Goal: Transaction & Acquisition: Obtain resource

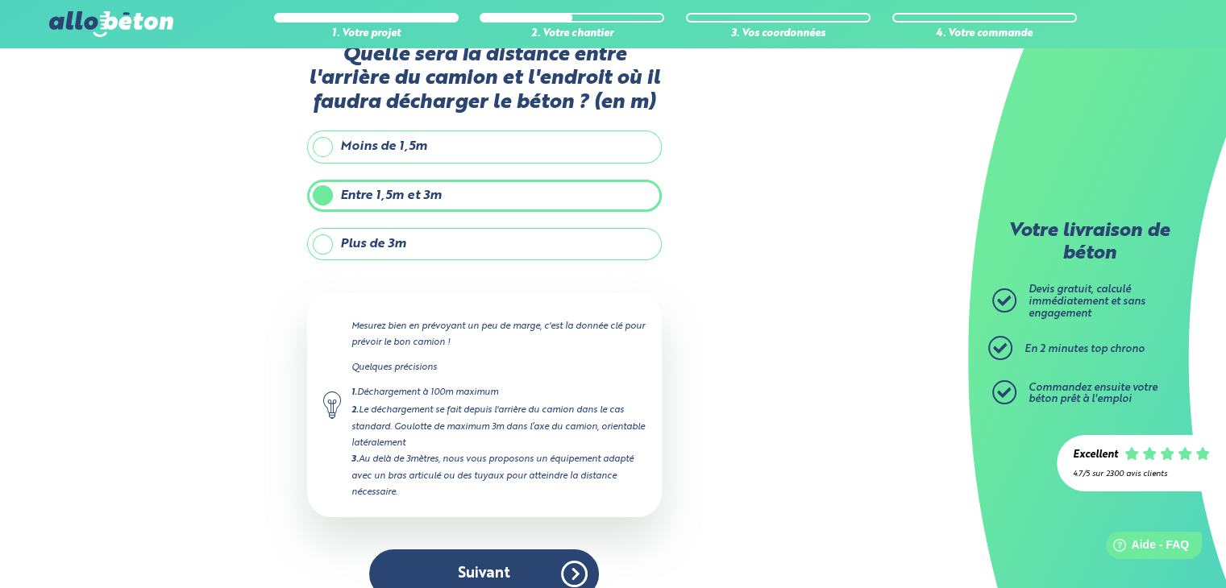
scroll to position [64, 0]
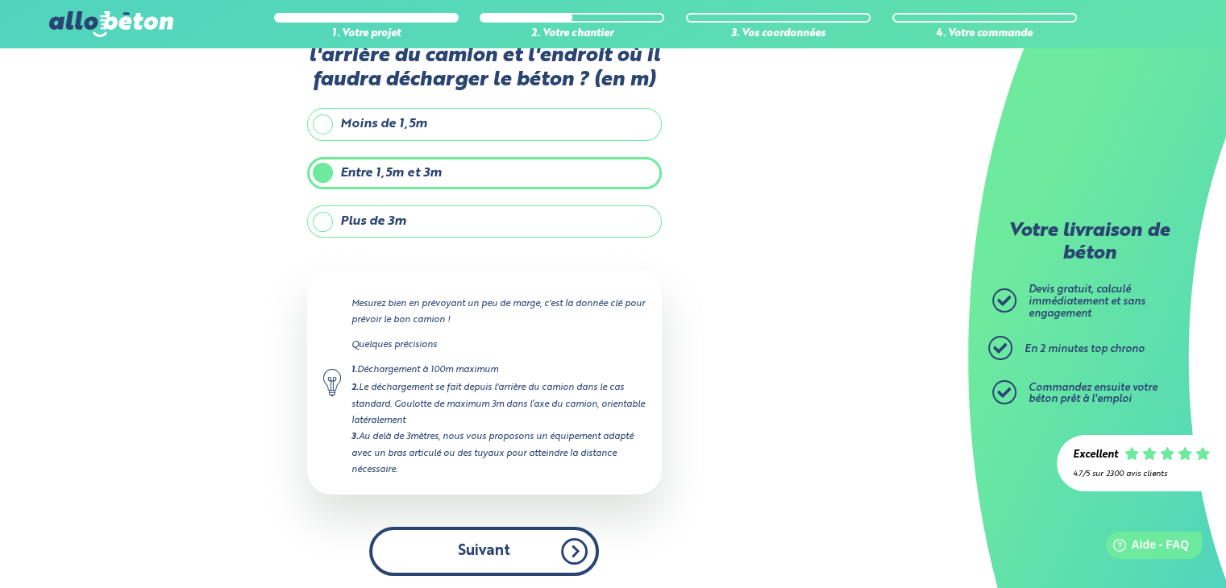
click at [488, 551] on button "Suivant" at bounding box center [484, 551] width 230 height 49
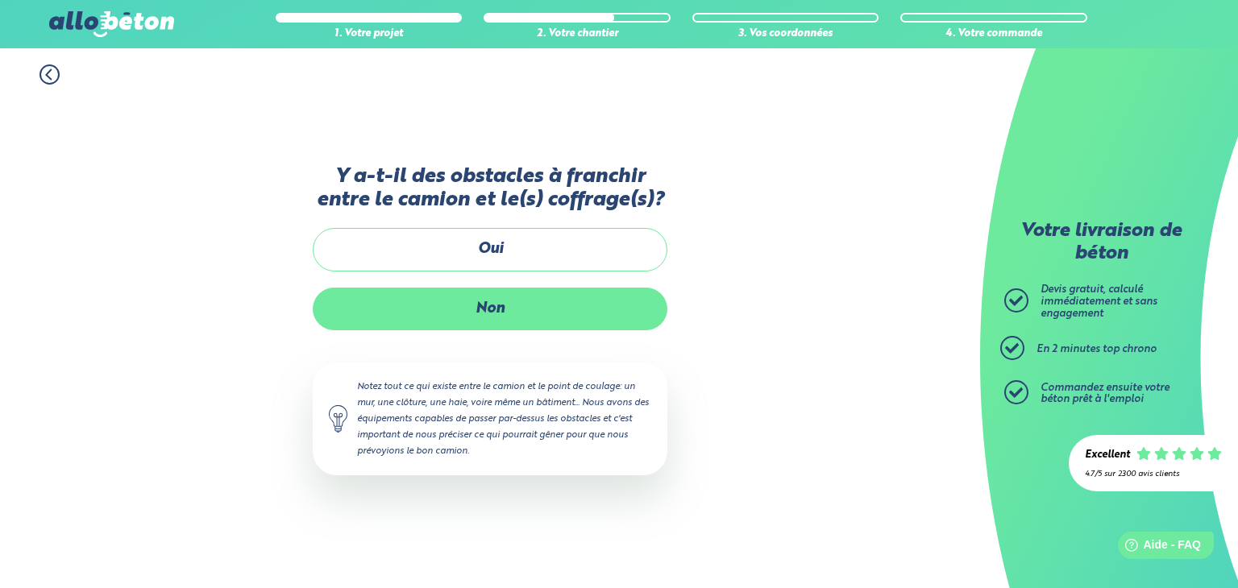
click at [505, 314] on label "Non" at bounding box center [490, 309] width 355 height 43
click at [0, 0] on input "Non" at bounding box center [0, 0] width 0 height 0
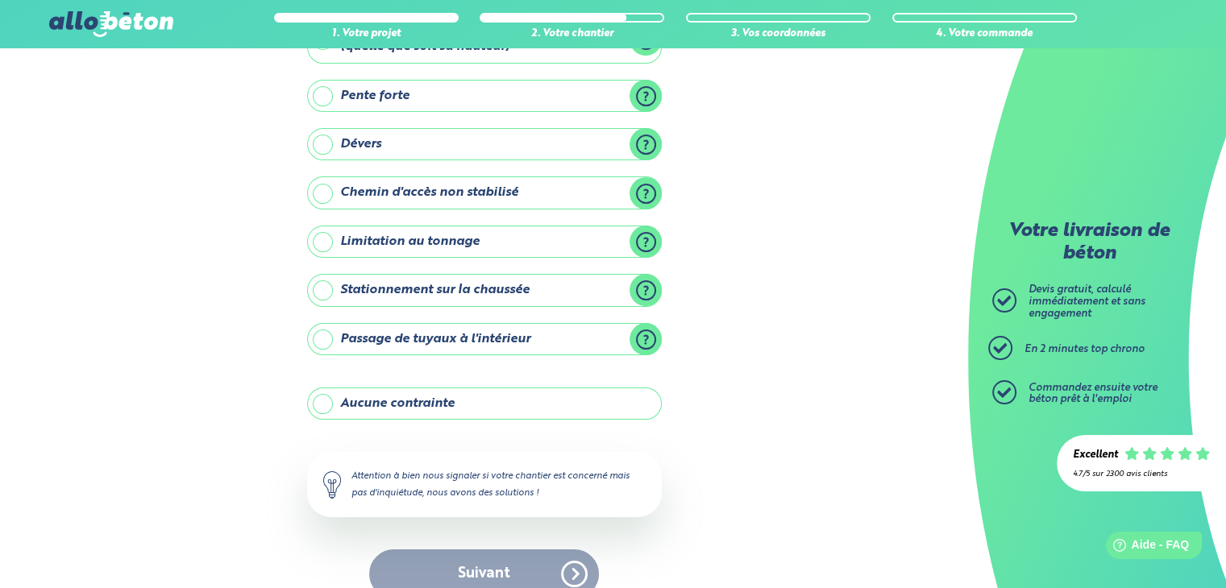
scroll to position [156, 0]
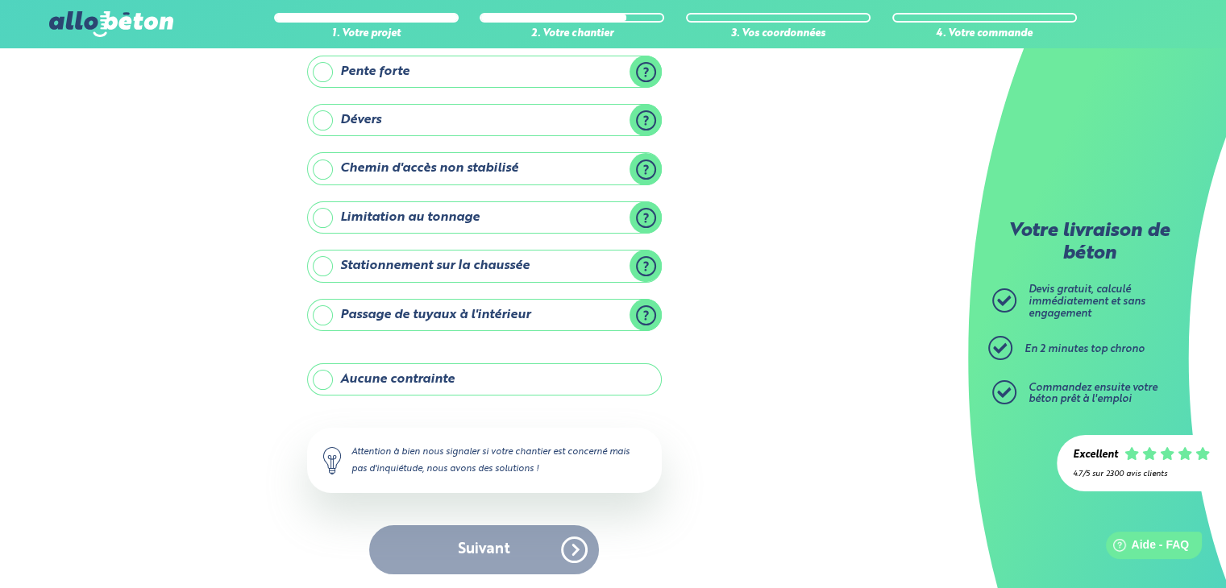
click at [360, 379] on label "Aucune contrainte" at bounding box center [484, 380] width 355 height 32
click at [0, 0] on input "Aucune contrainte" at bounding box center [0, 0] width 0 height 0
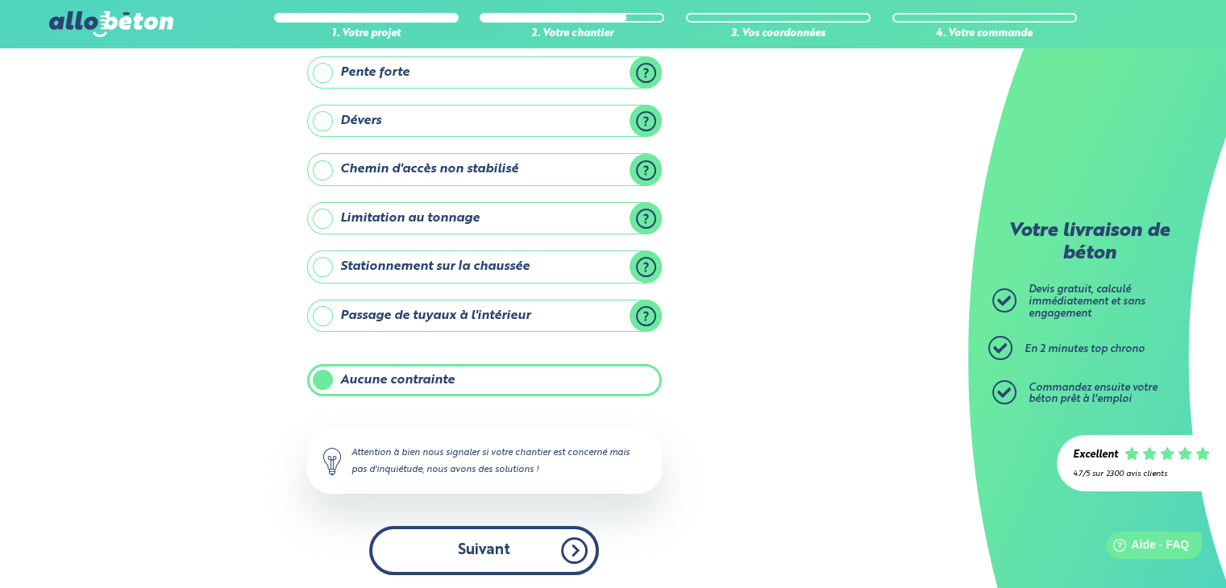
click at [489, 550] on button "Suivant" at bounding box center [484, 550] width 230 height 49
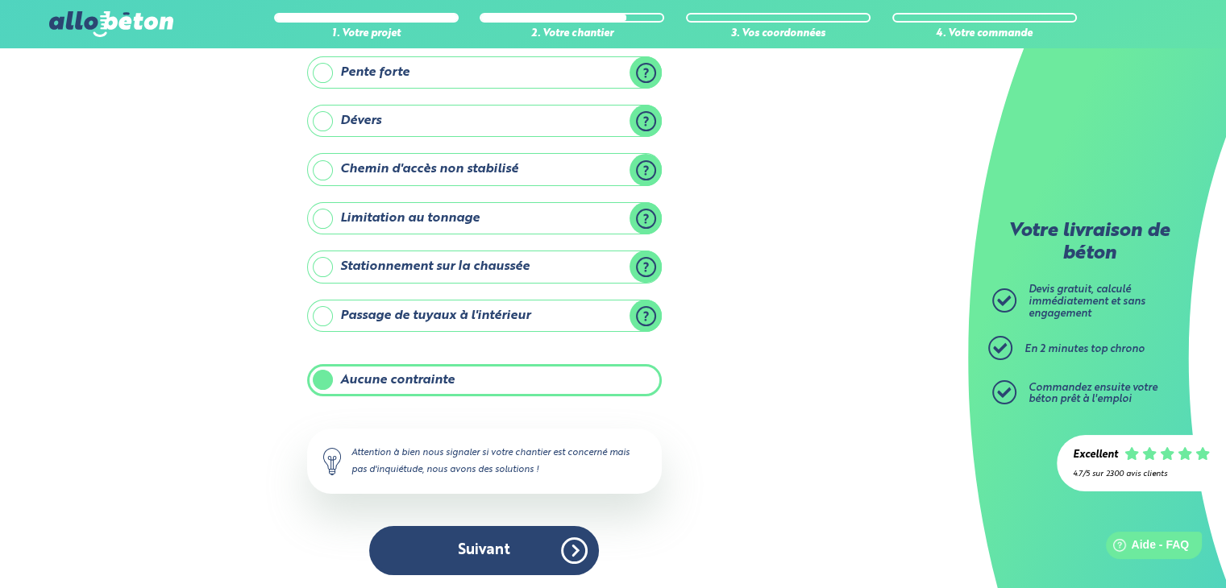
scroll to position [17, 0]
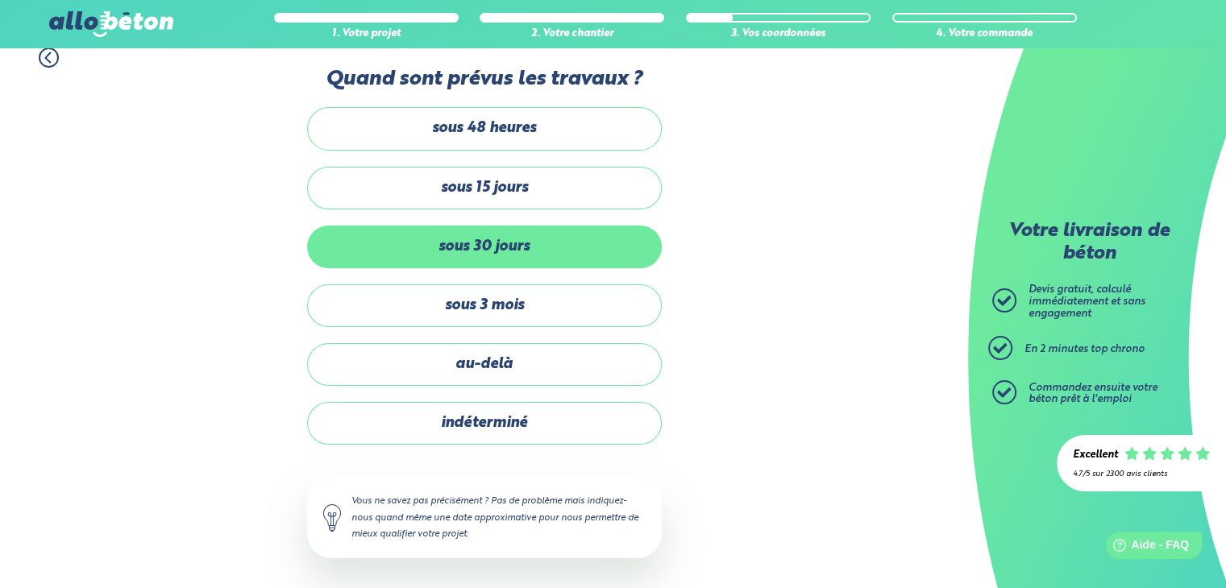
click at [515, 251] on label "sous 30 jours" at bounding box center [484, 247] width 355 height 43
click at [0, 0] on input "sous 30 jours" at bounding box center [0, 0] width 0 height 0
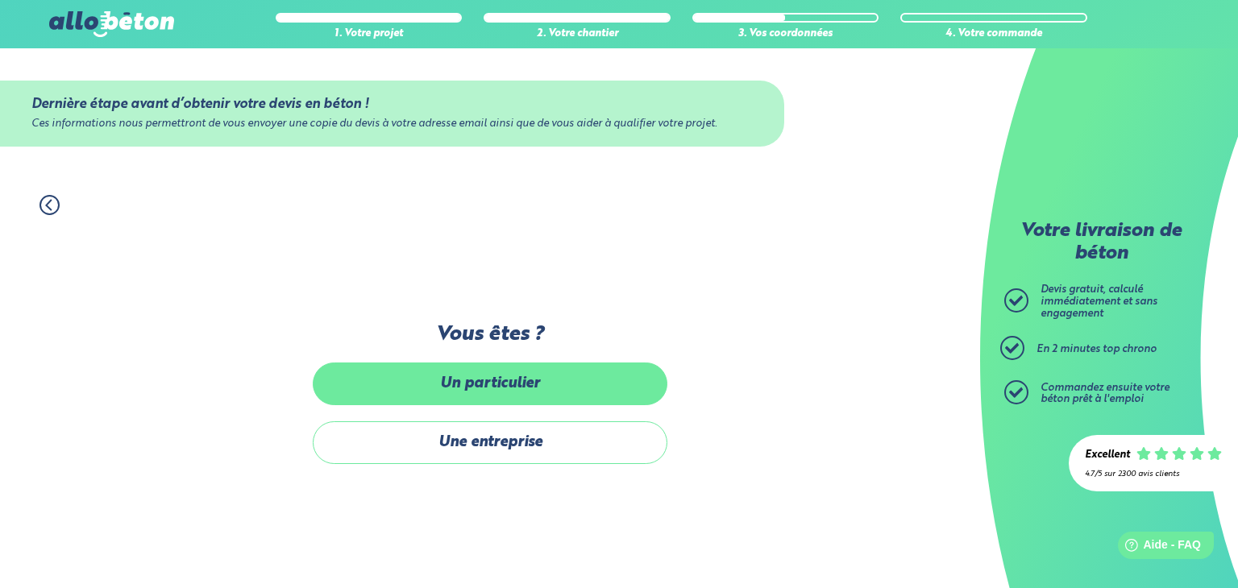
click at [506, 386] on label "Un particulier" at bounding box center [490, 384] width 355 height 43
click at [0, 0] on input "Un particulier" at bounding box center [0, 0] width 0 height 0
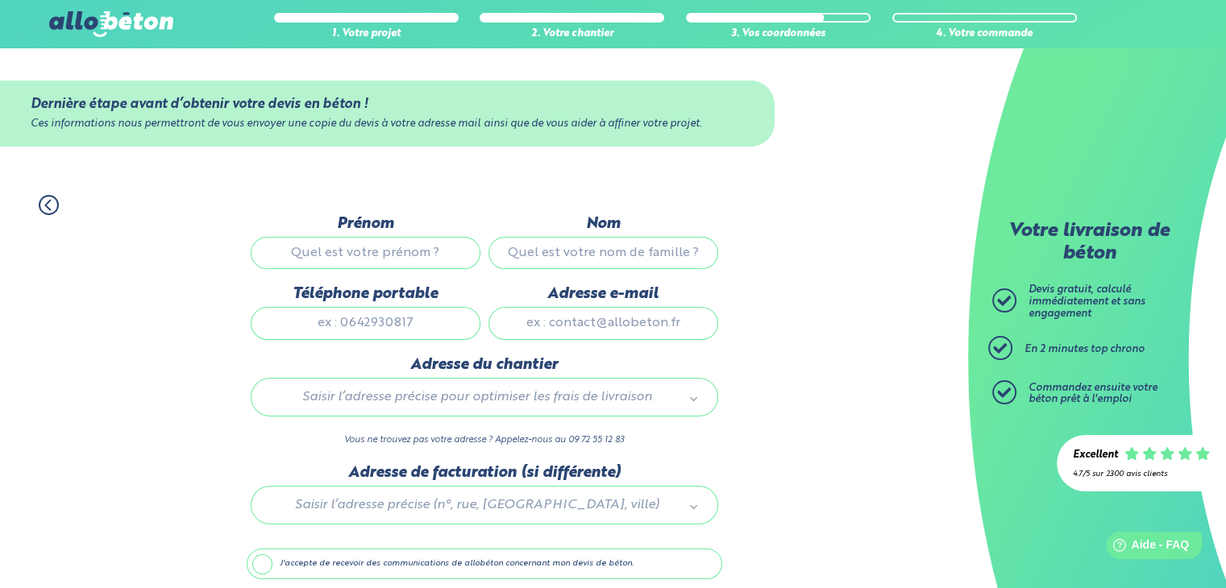
scroll to position [63, 0]
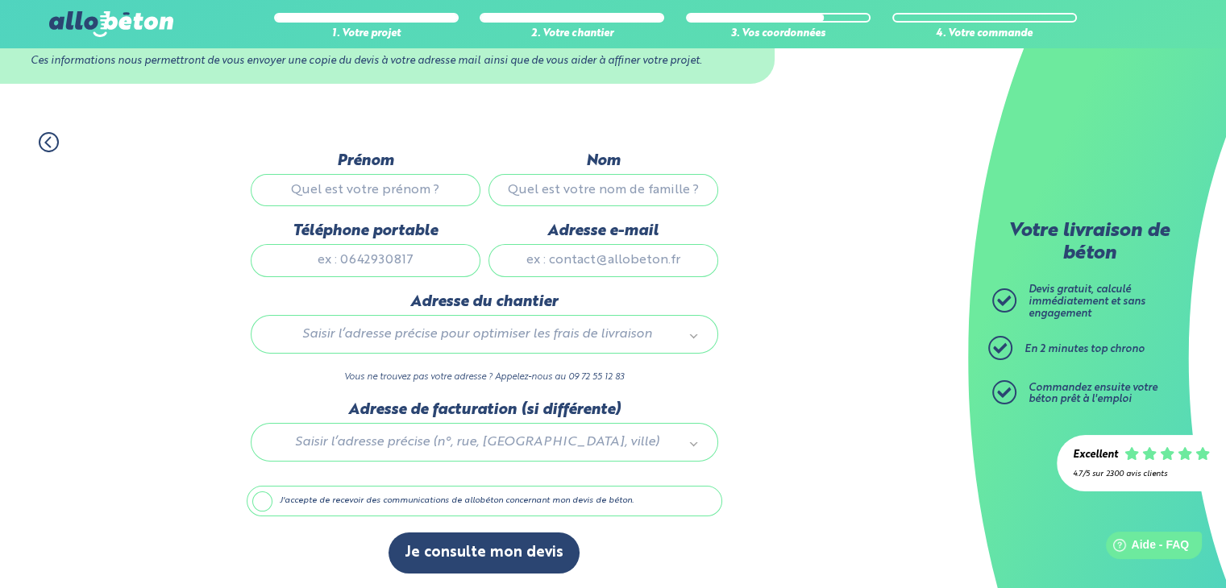
click at [361, 194] on input "Prénom" at bounding box center [366, 190] width 230 height 32
type input "René"
click at [625, 185] on input "Nom" at bounding box center [603, 190] width 230 height 32
type input "Beilvert"
click at [339, 259] on input "Téléphone portable" at bounding box center [366, 260] width 230 height 32
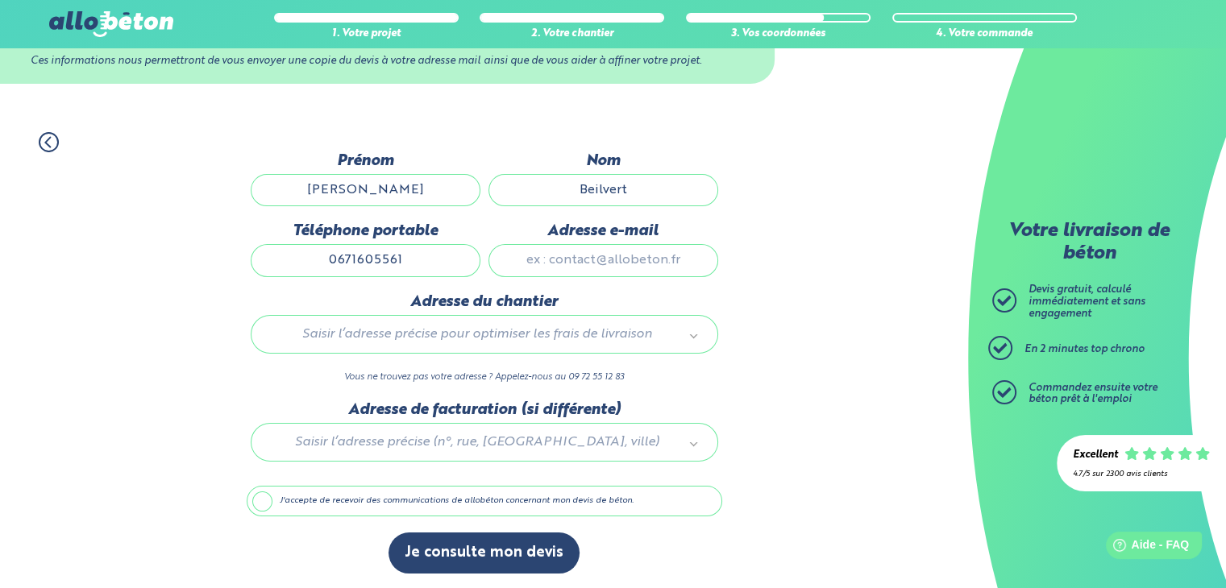
type input "0671605561"
click at [678, 260] on input "Adresse e-mail" at bounding box center [603, 260] width 230 height 32
type input "rene.trevlieb@free.fr"
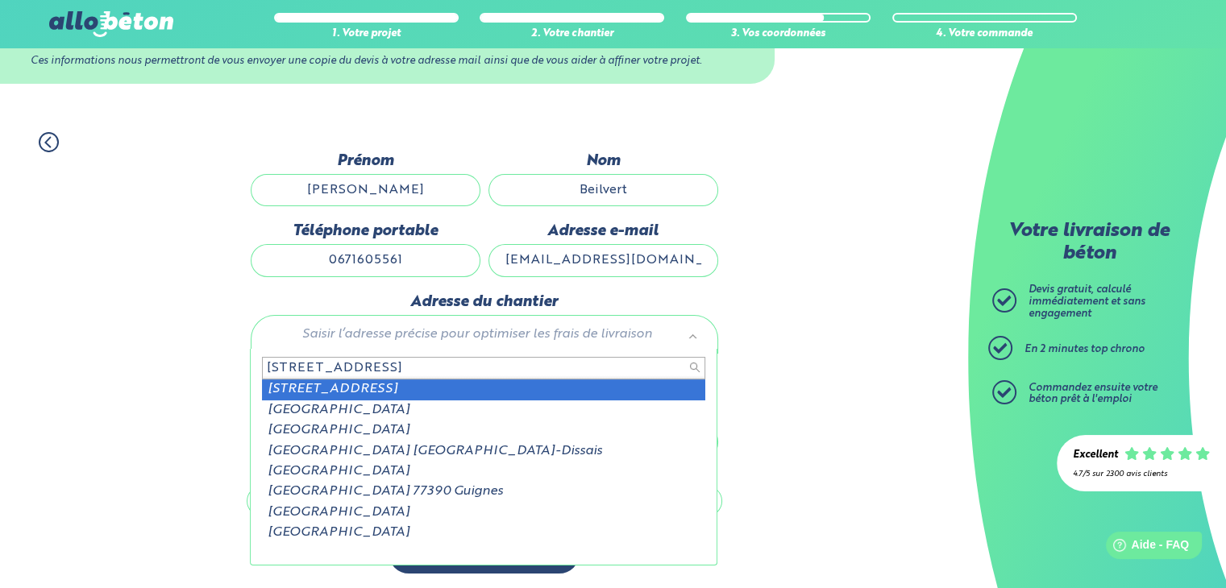
type input "45 bis rue de saint père"
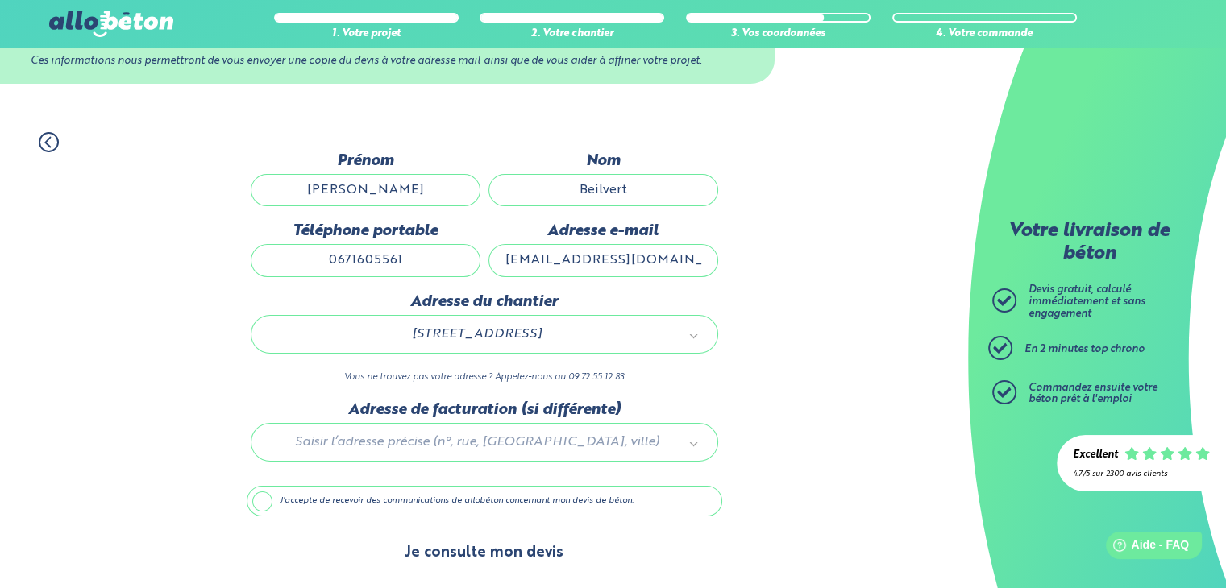
click at [525, 555] on button "Je consulte mon devis" at bounding box center [484, 553] width 191 height 41
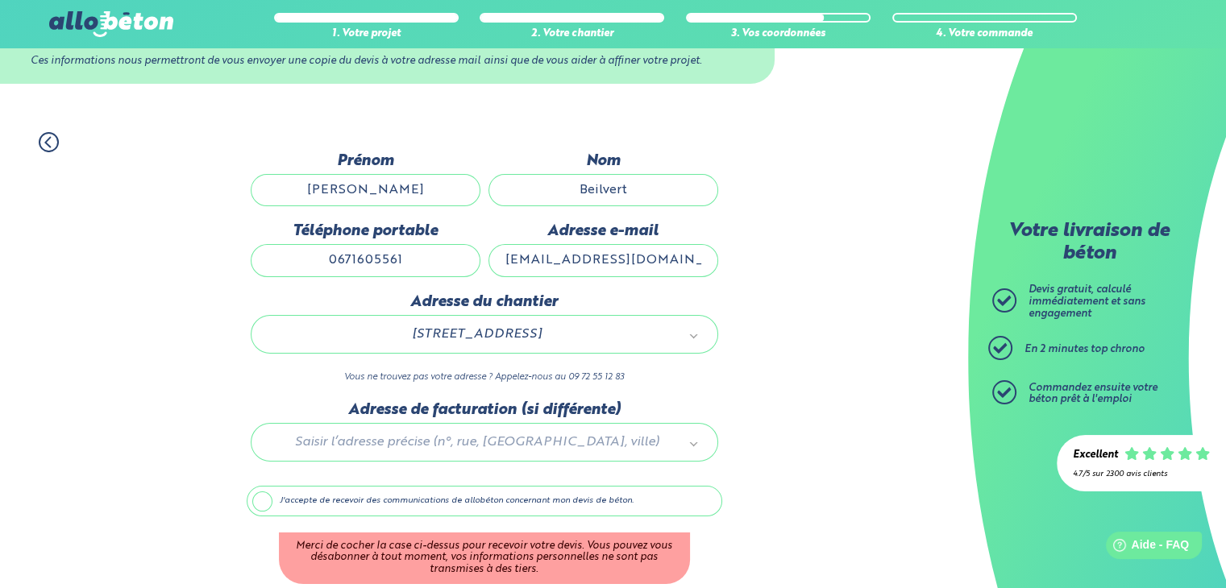
click at [264, 504] on label "J'accepte de recevoir des communications de allobéton concernant mon devis de b…" at bounding box center [485, 501] width 476 height 31
click at [0, 0] on input "J'accepte de recevoir des communications de allobéton concernant mon devis de b…" at bounding box center [0, 0] width 0 height 0
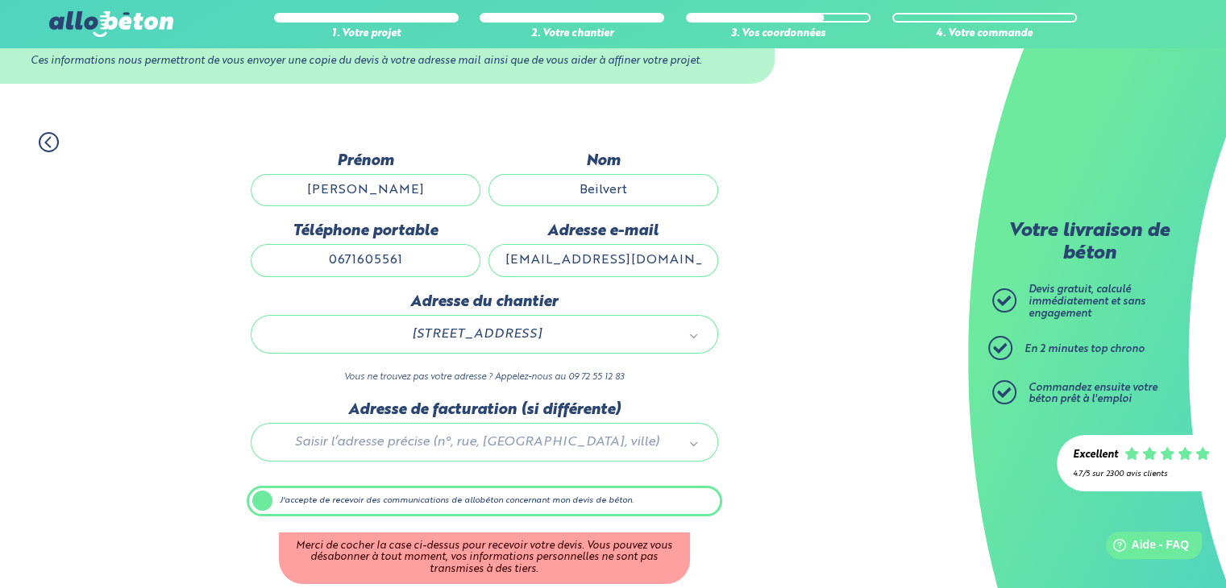
scroll to position [62, 0]
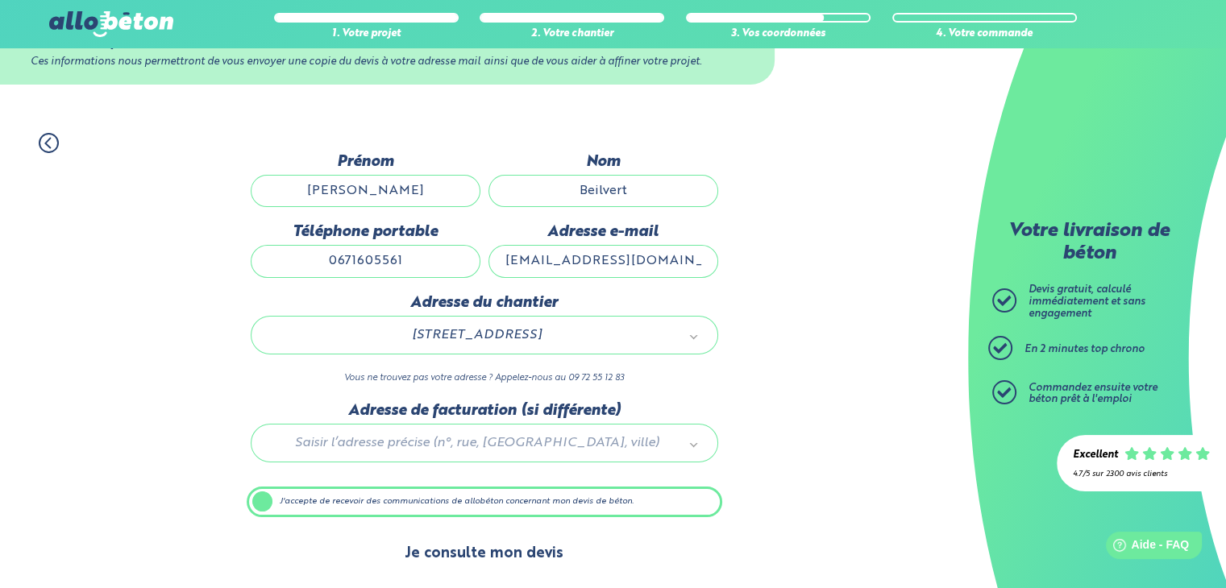
click at [505, 553] on button "Je consulte mon devis" at bounding box center [484, 554] width 191 height 41
